Goal: Check status: Check status

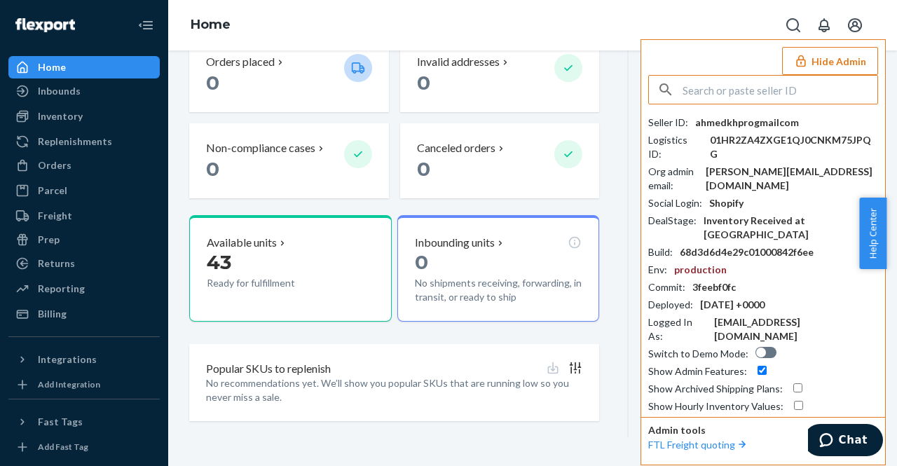
scroll to position [383, 0]
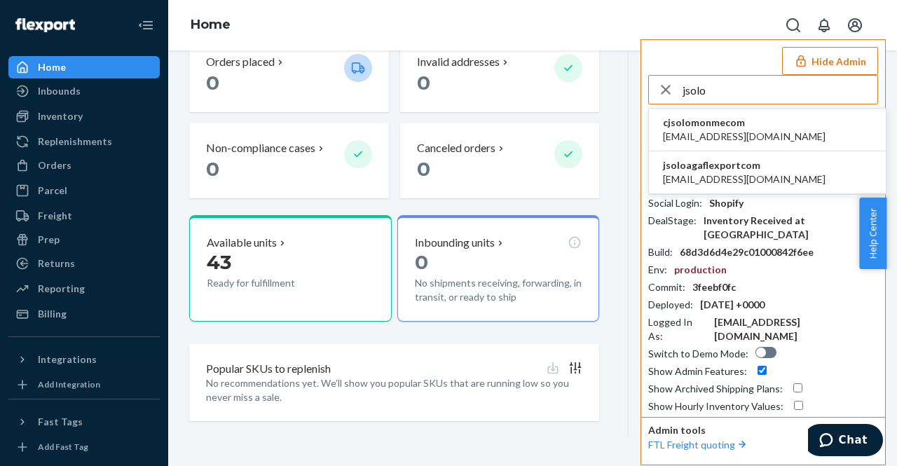
type input "jsolo"
click at [726, 165] on span "jsoloagaflexportcom" at bounding box center [744, 165] width 163 height 14
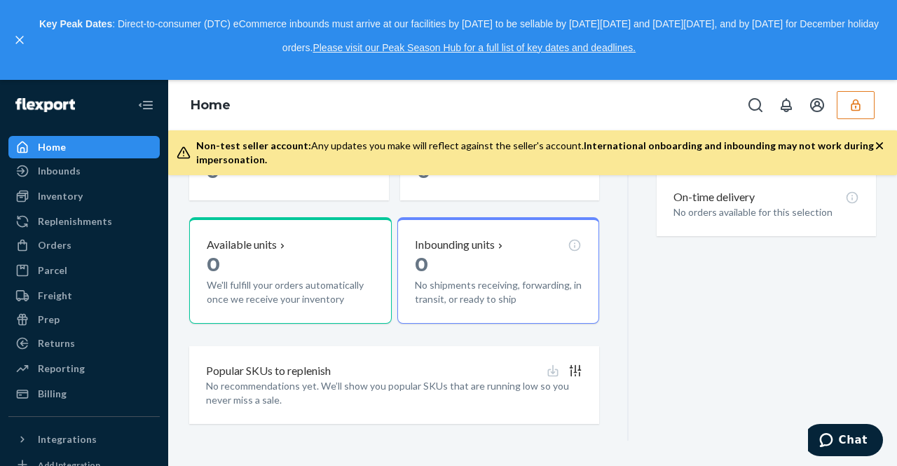
scroll to position [508, 0]
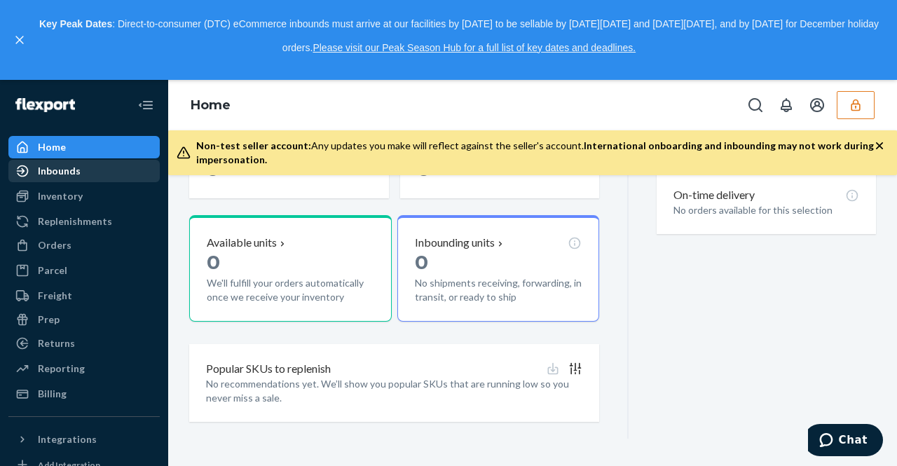
click at [68, 172] on div "Inbounds" at bounding box center [59, 171] width 43 height 14
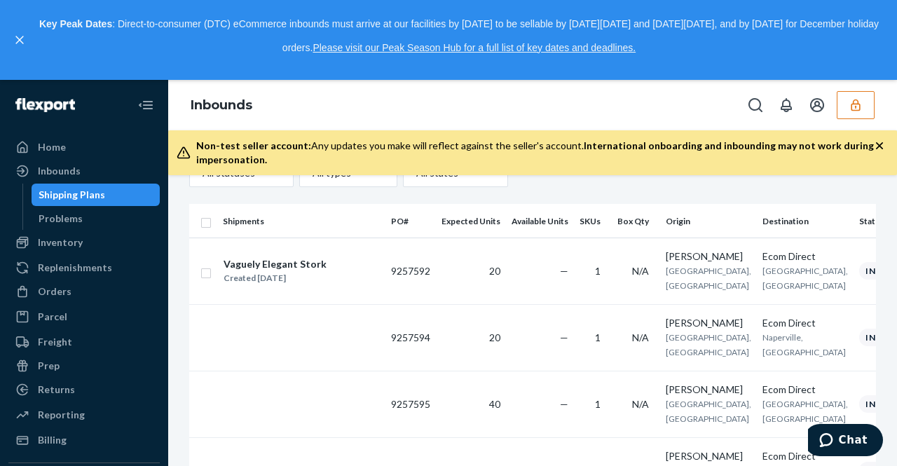
scroll to position [162, 0]
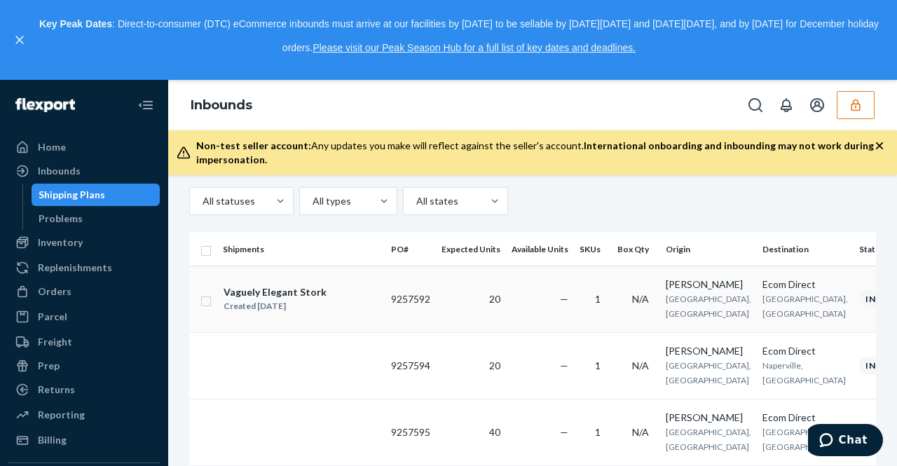
click at [290, 301] on div "Created [DATE]" at bounding box center [275, 306] width 103 height 14
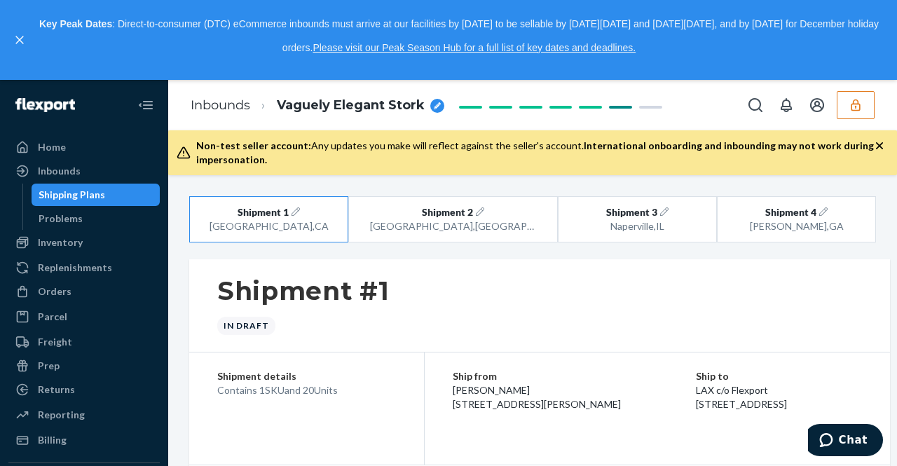
radio input "true"
radio input "false"
radio input "true"
radio input "false"
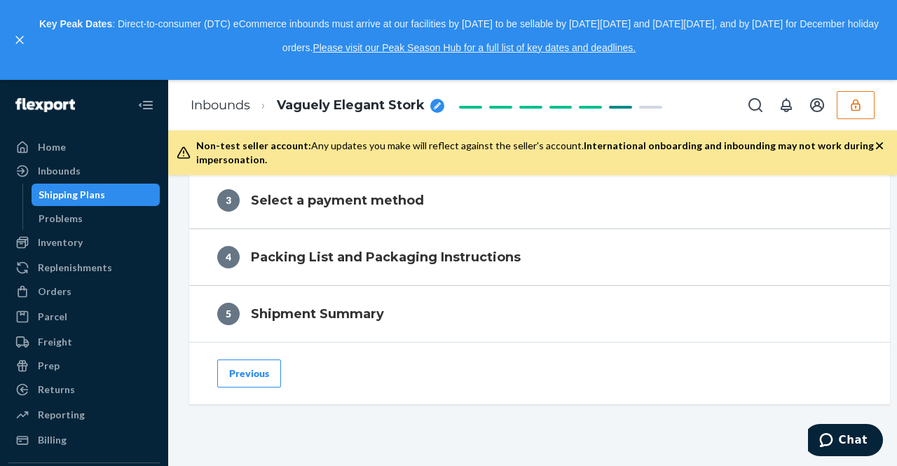
scroll to position [1038, 0]
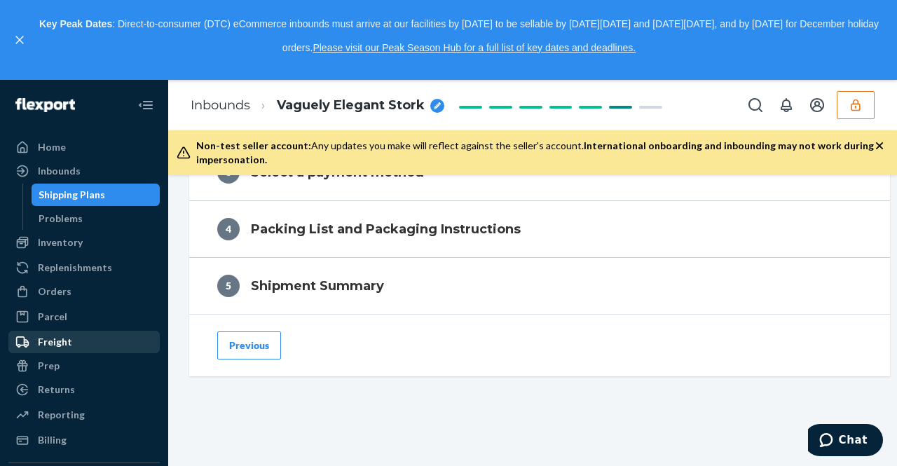
click at [62, 339] on div "Freight" at bounding box center [55, 342] width 34 height 14
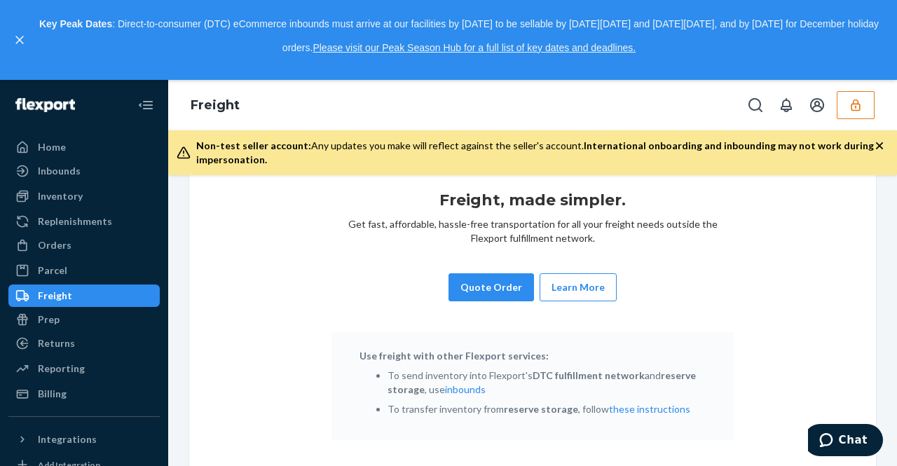
scroll to position [235, 0]
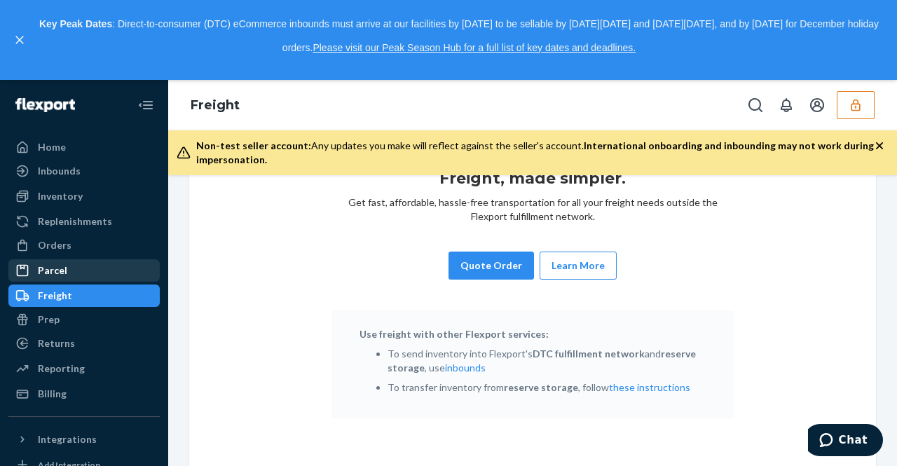
click at [53, 271] on div "Parcel" at bounding box center [52, 271] width 29 height 14
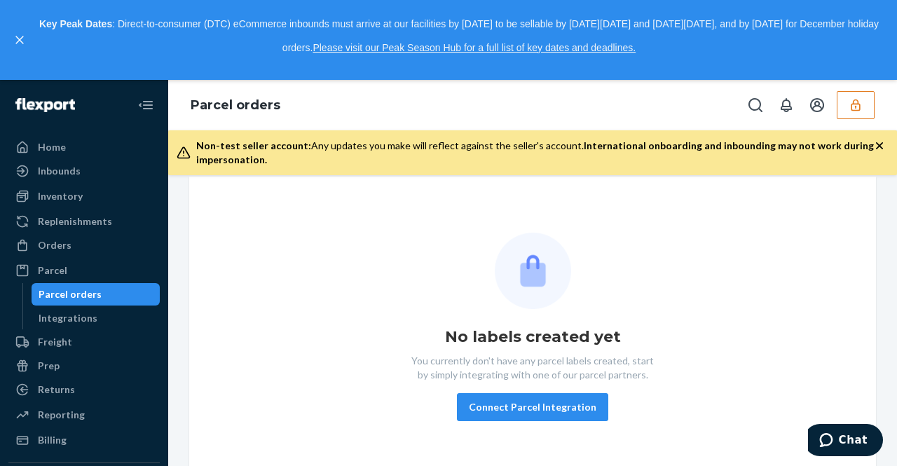
scroll to position [128, 0]
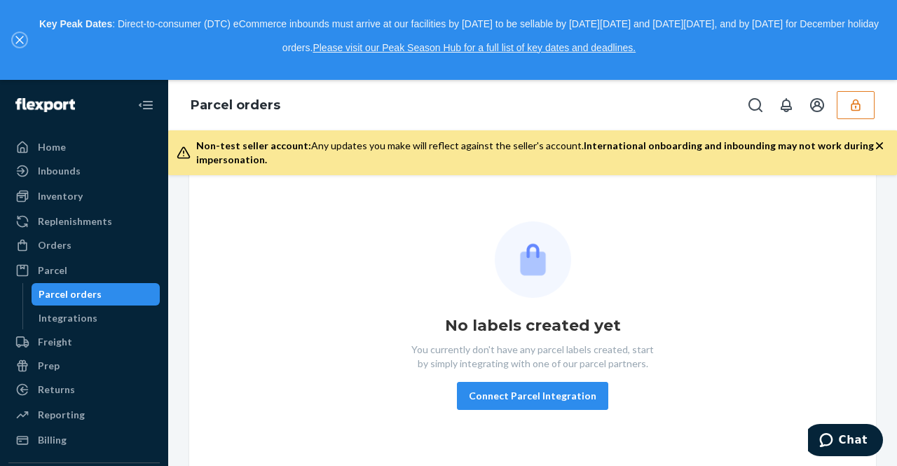
click at [20, 36] on icon "close," at bounding box center [19, 40] width 8 height 8
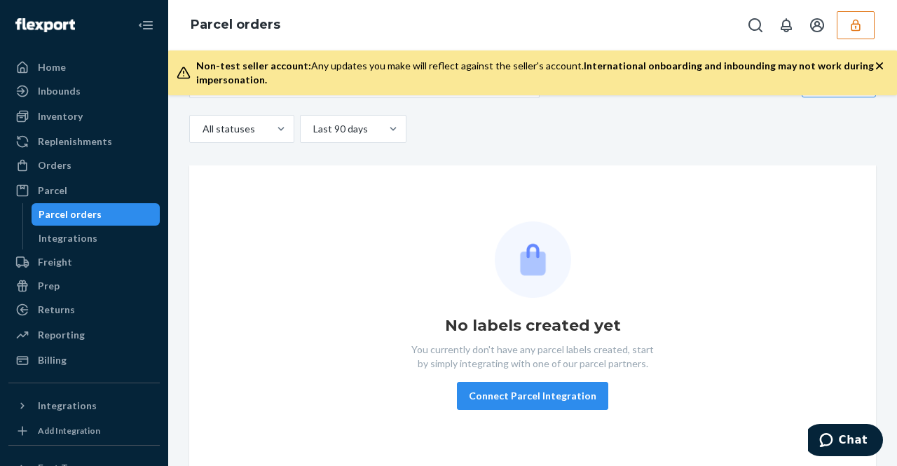
scroll to position [47, 0]
